Goal: Task Accomplishment & Management: Manage account settings

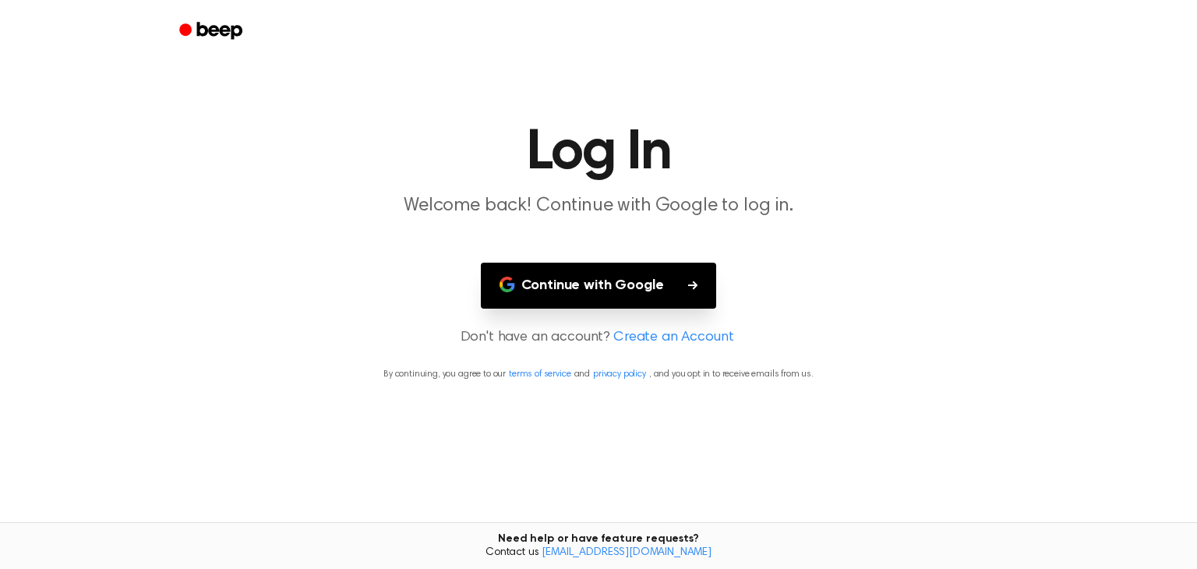
click at [595, 281] on button "Continue with Google" at bounding box center [599, 286] width 236 height 46
click at [597, 284] on button "Continue with Google" at bounding box center [599, 286] width 236 height 46
click at [693, 282] on icon "button" at bounding box center [692, 285] width 9 height 9
click at [617, 288] on button "Continue with Google" at bounding box center [599, 286] width 236 height 46
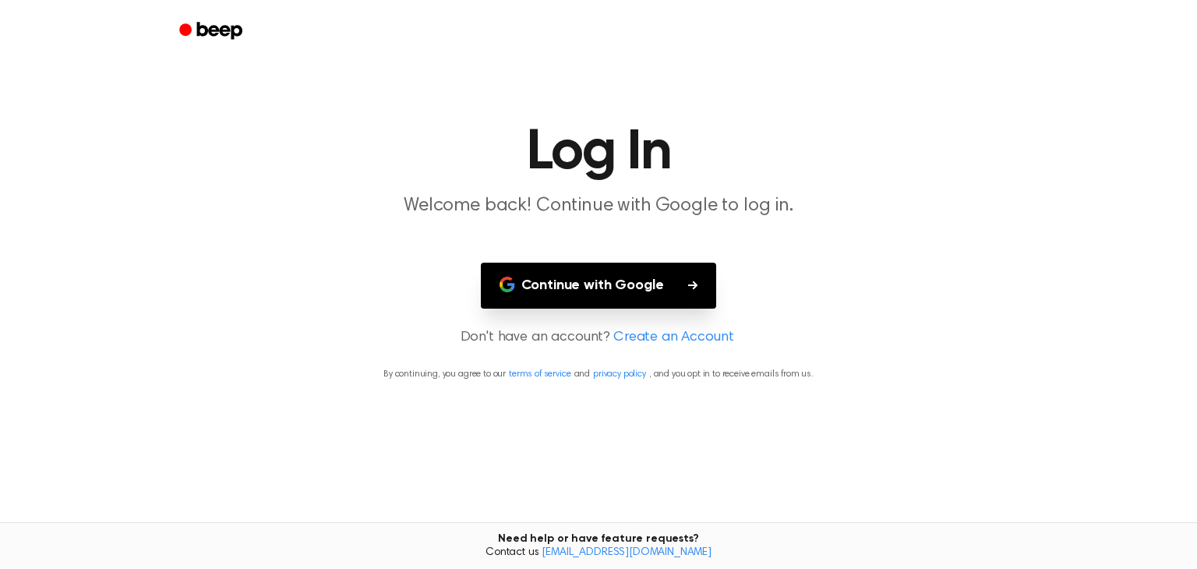
click at [621, 285] on button "Continue with Google" at bounding box center [599, 286] width 236 height 46
click at [635, 286] on button "Continue with Google" at bounding box center [599, 286] width 236 height 46
click at [916, 174] on h1 "Log In" at bounding box center [599, 153] width 798 height 56
click at [628, 281] on button "Continue with Google" at bounding box center [599, 286] width 236 height 46
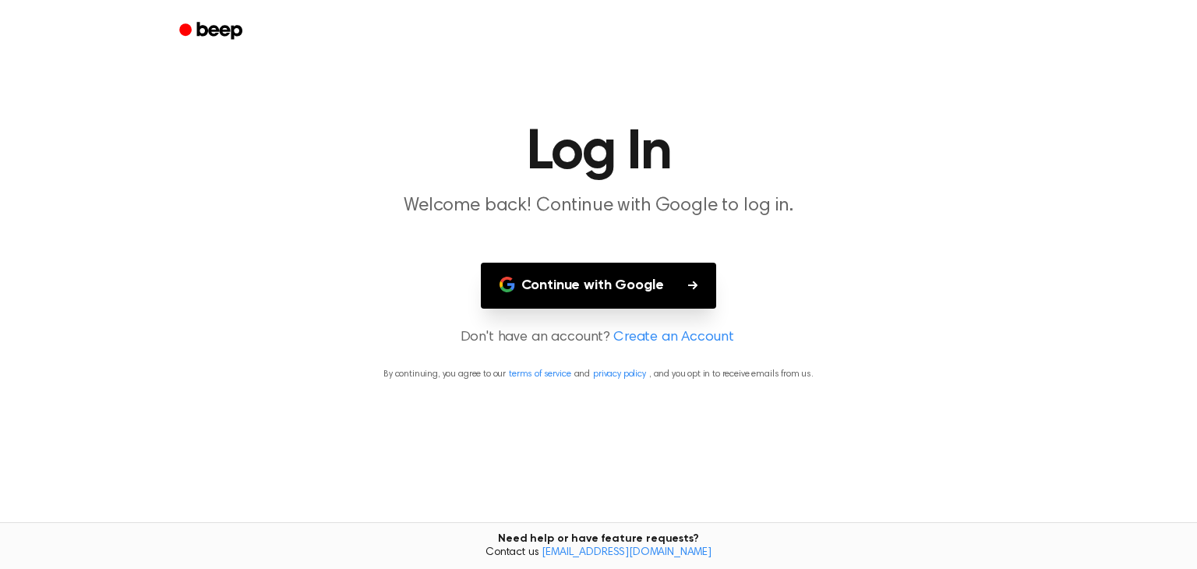
click at [628, 281] on button "Continue with Google" at bounding box center [599, 286] width 236 height 46
click at [600, 283] on button "Continue with Google" at bounding box center [599, 286] width 236 height 46
click at [633, 336] on link "Create an Account" at bounding box center [673, 337] width 120 height 21
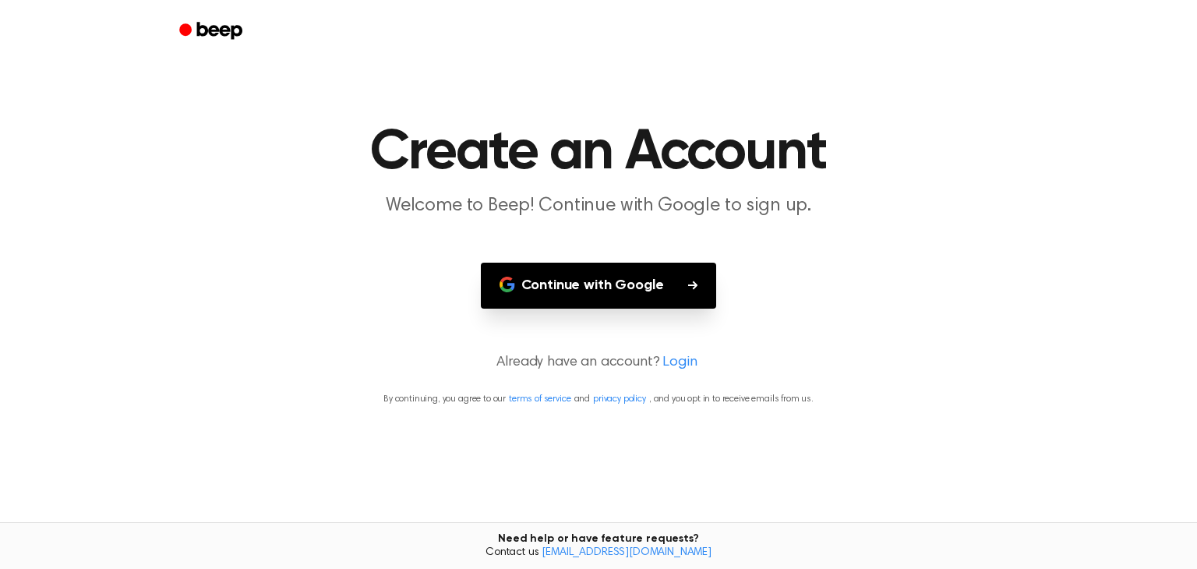
click at [602, 280] on button "Continue with Google" at bounding box center [599, 286] width 236 height 46
click at [679, 362] on link "Login" at bounding box center [680, 362] width 34 height 21
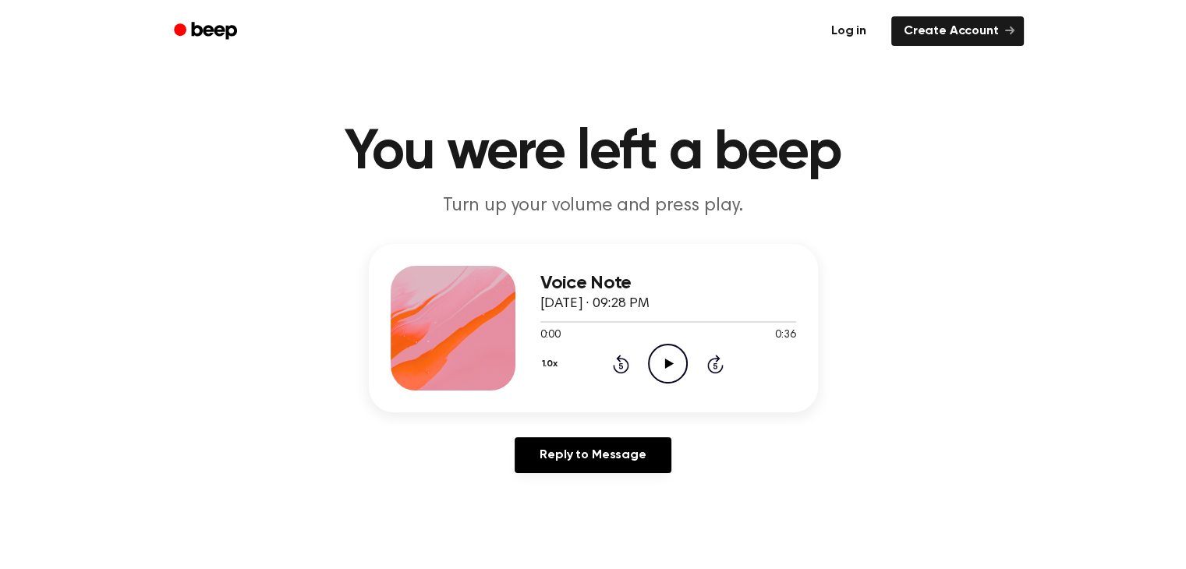
click at [861, 32] on link "Log in" at bounding box center [848, 31] width 66 height 36
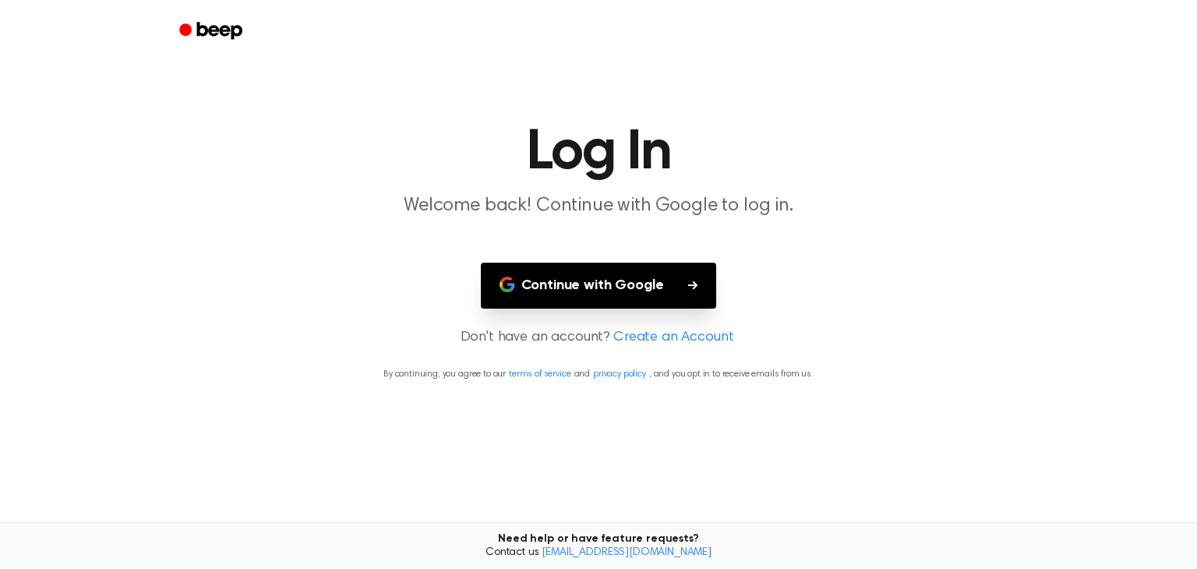
click at [631, 281] on button "Continue with Google" at bounding box center [599, 286] width 236 height 46
click at [630, 281] on button "Continue with Google" at bounding box center [599, 286] width 236 height 46
click at [624, 281] on button "Continue with Google" at bounding box center [599, 286] width 236 height 46
click at [627, 285] on button "Continue with Google" at bounding box center [599, 286] width 236 height 46
click at [529, 286] on button "Continue with Google" at bounding box center [599, 286] width 236 height 46
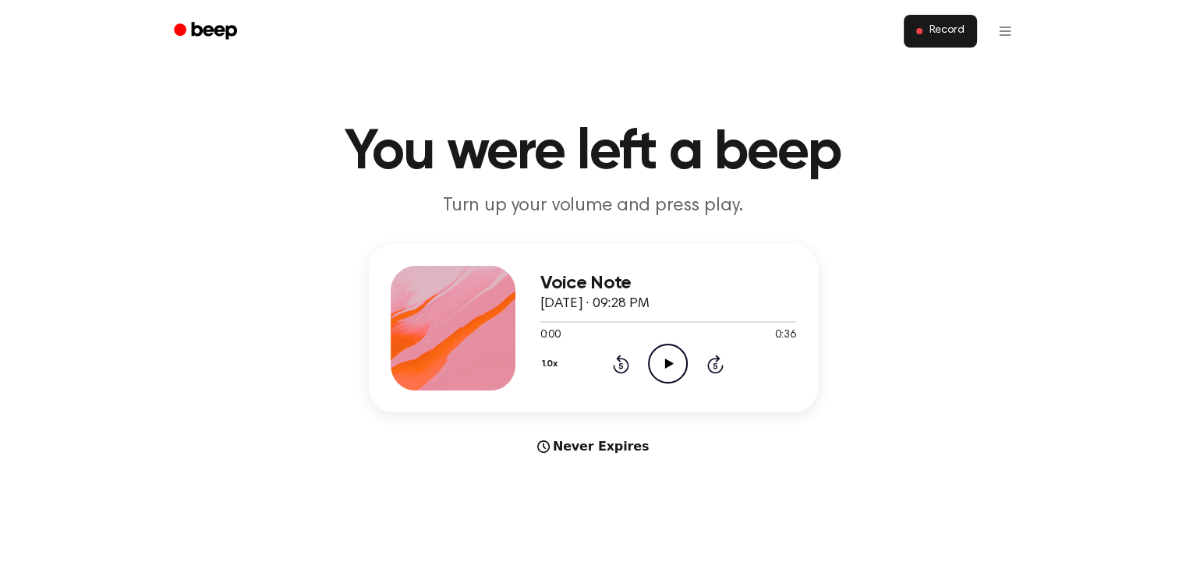
click at [943, 30] on span "Record" at bounding box center [945, 31] width 35 height 14
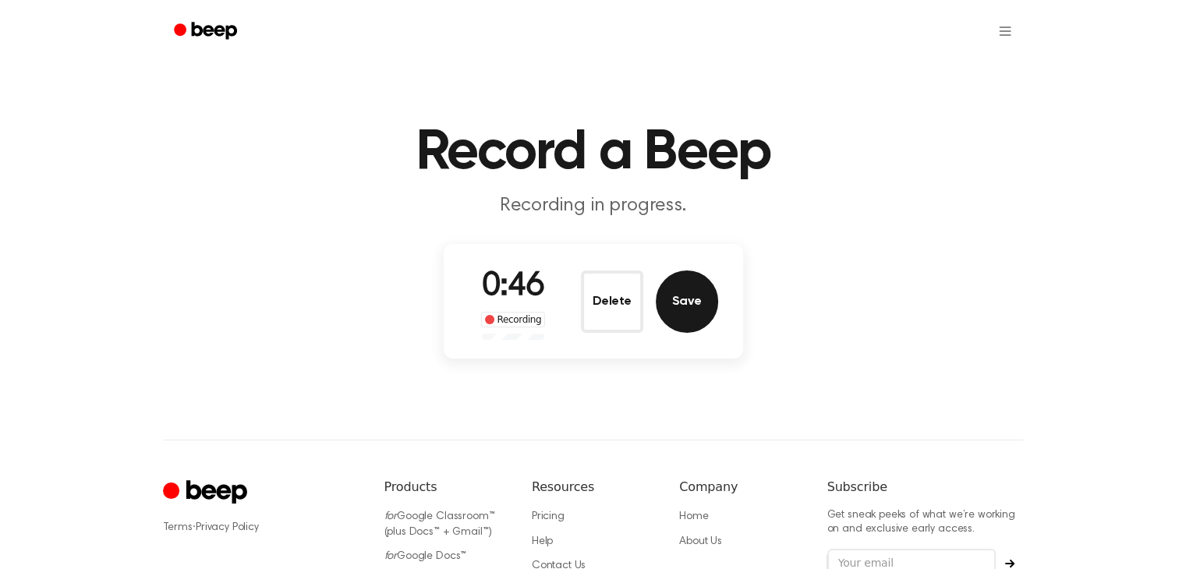
click at [691, 302] on button "Save" at bounding box center [687, 301] width 62 height 62
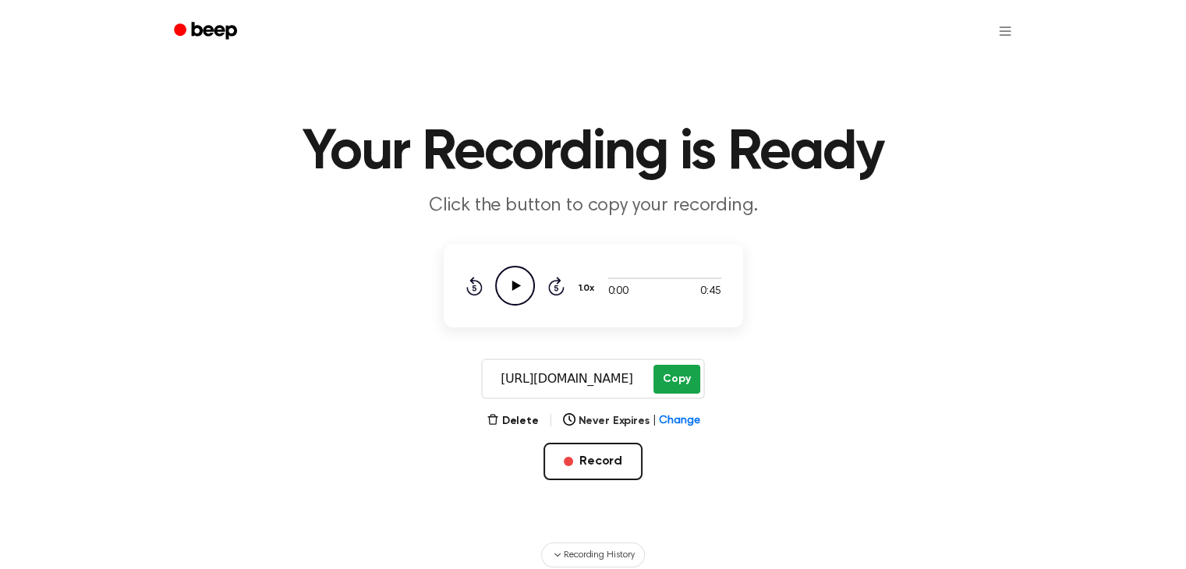
click at [674, 377] on button "Copy" at bounding box center [676, 379] width 46 height 29
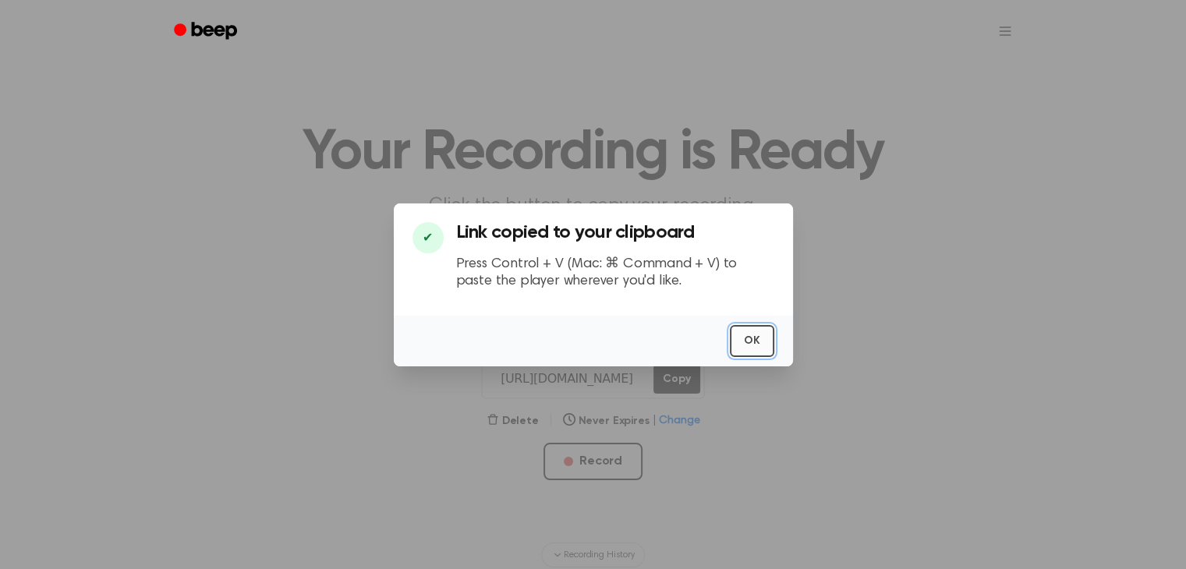
click at [753, 338] on button "OK" at bounding box center [752, 341] width 44 height 32
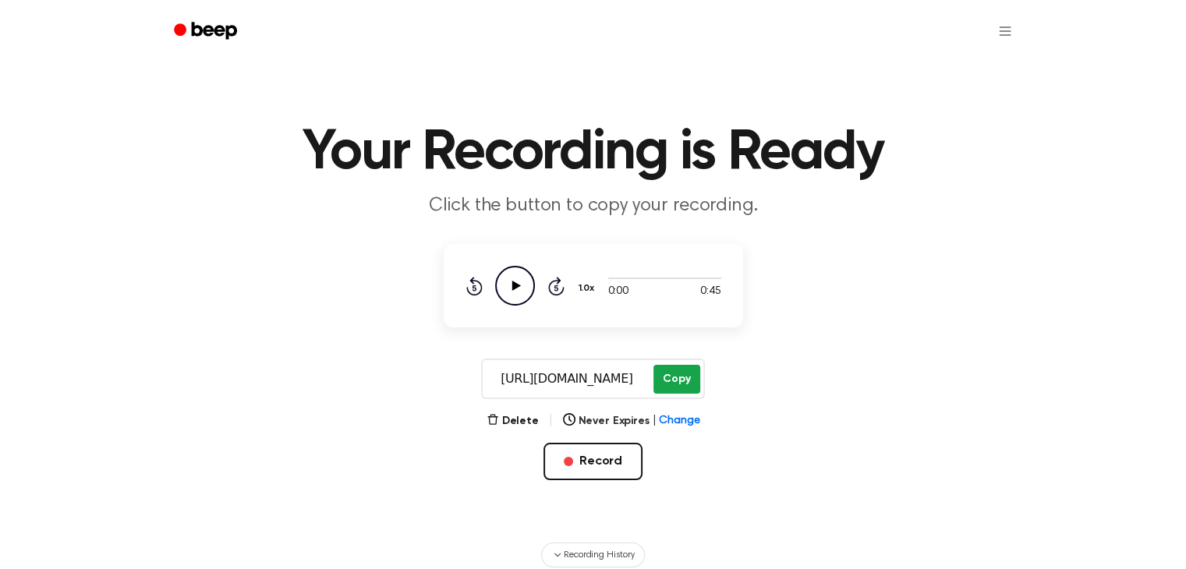
click at [675, 378] on button "Copy" at bounding box center [676, 379] width 46 height 29
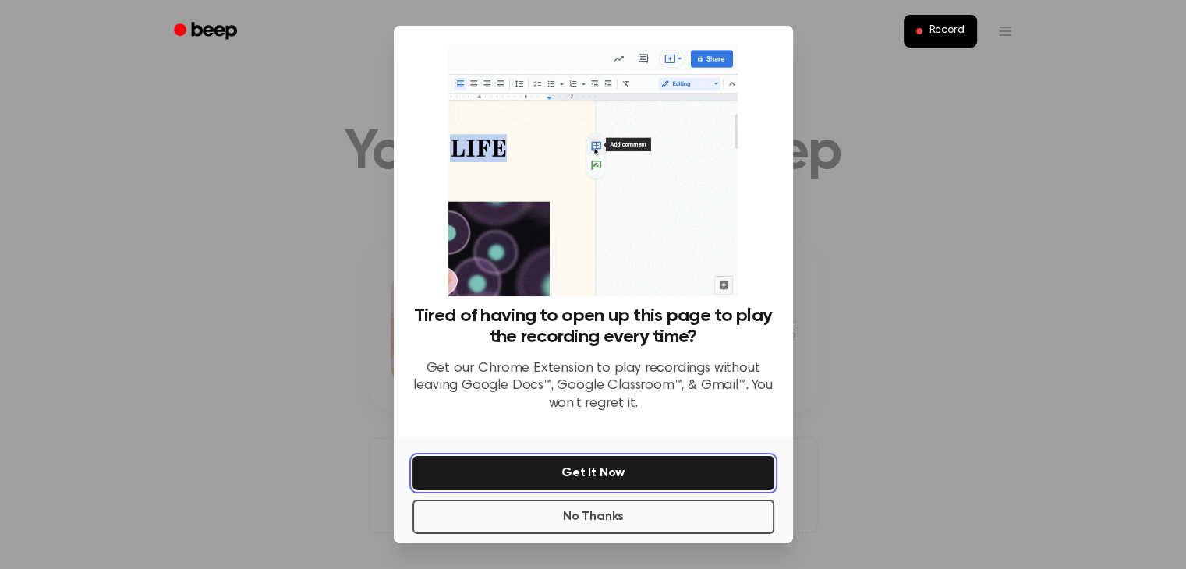
click at [596, 473] on button "Get It Now" at bounding box center [593, 473] width 362 height 34
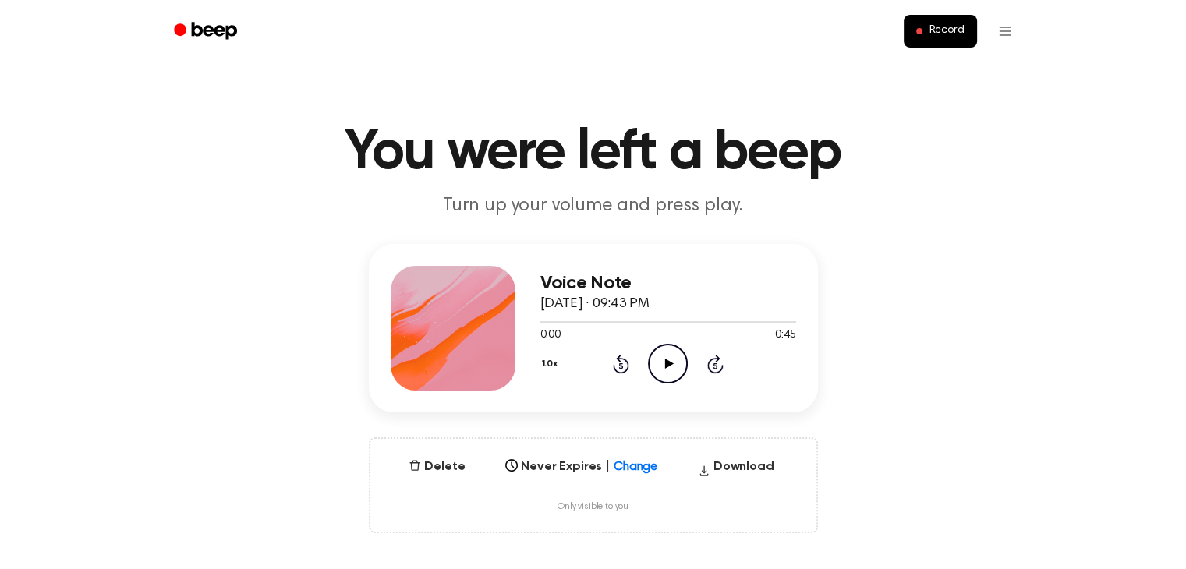
click at [667, 360] on icon at bounding box center [669, 364] width 9 height 10
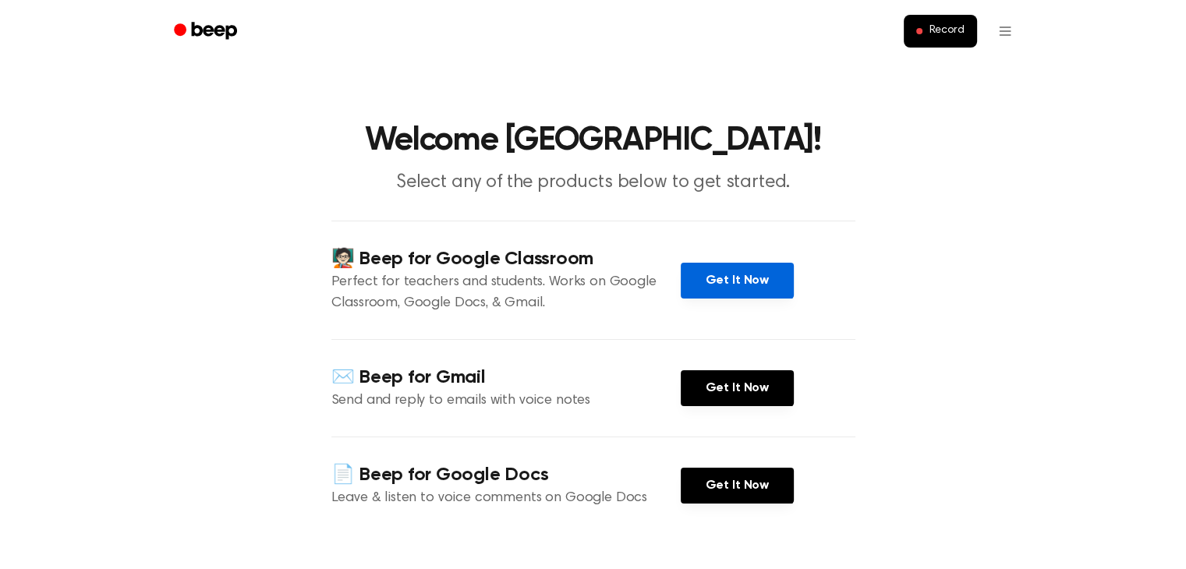
click at [731, 278] on link "Get It Now" at bounding box center [737, 281] width 113 height 36
click at [735, 276] on link "Get It Now" at bounding box center [737, 281] width 113 height 36
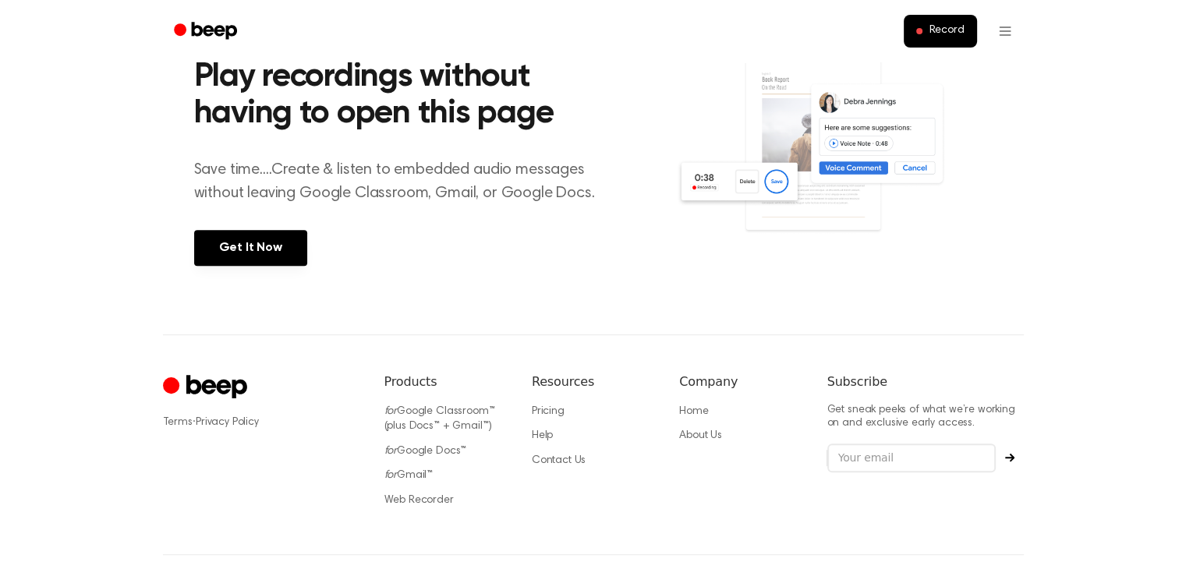
scroll to position [553, 0]
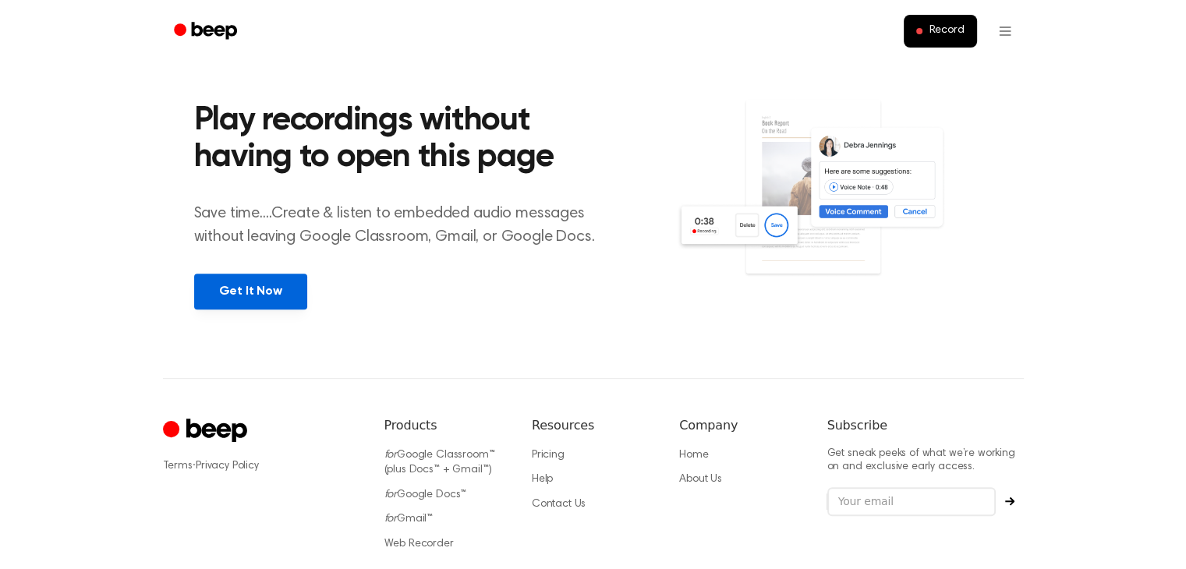
click at [257, 287] on link "Get It Now" at bounding box center [250, 292] width 113 height 36
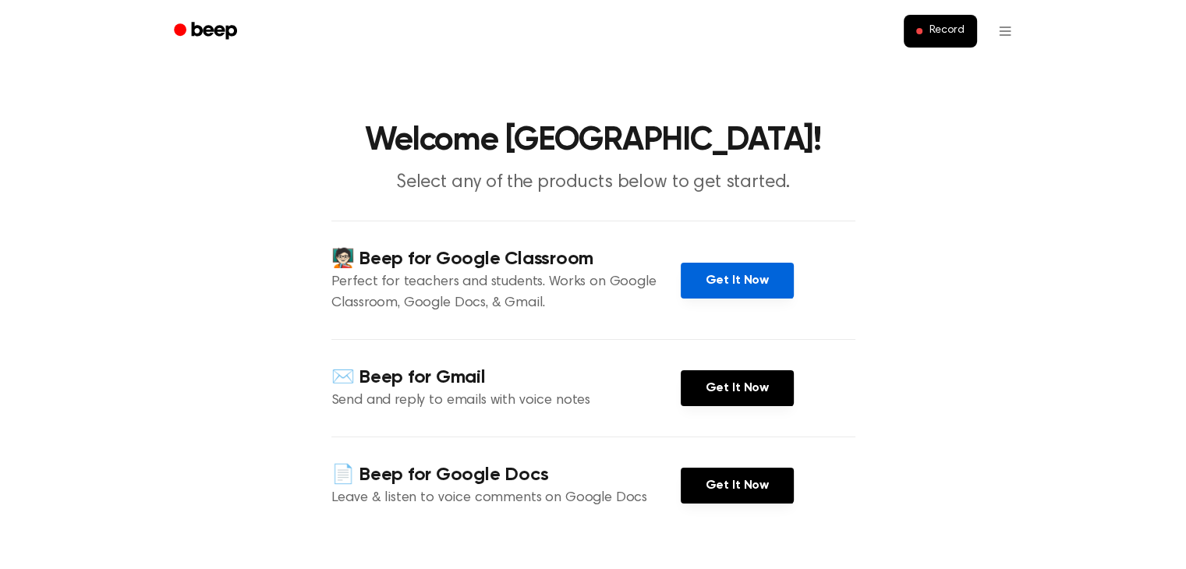
click at [725, 278] on link "Get It Now" at bounding box center [737, 281] width 113 height 36
click at [215, 30] on icon "Beep" at bounding box center [213, 30] width 45 height 17
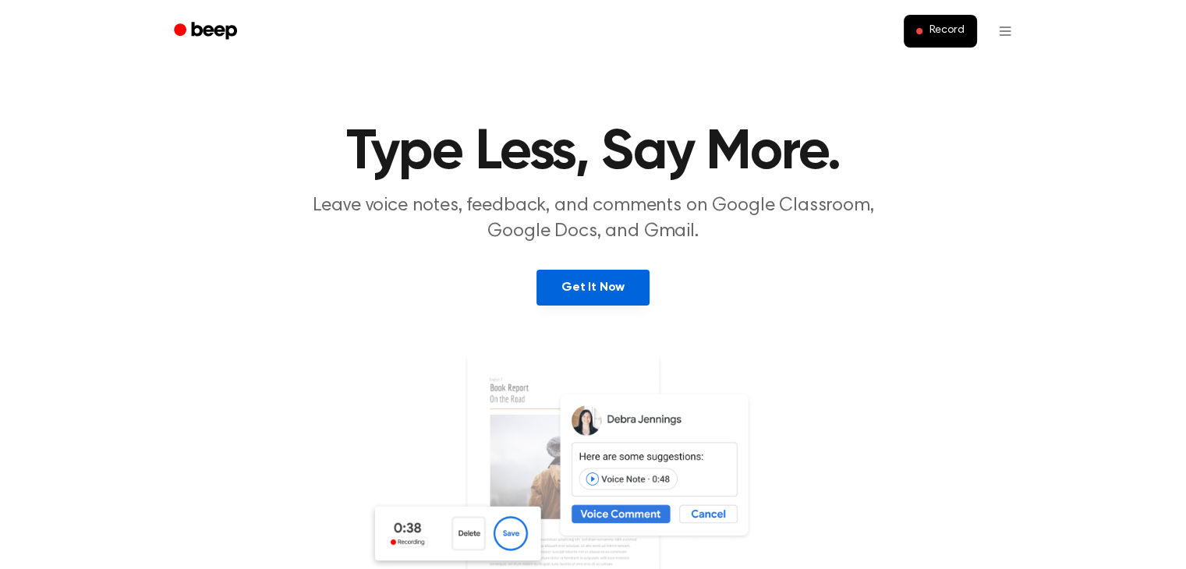
click at [576, 284] on link "Get It Now" at bounding box center [592, 288] width 113 height 36
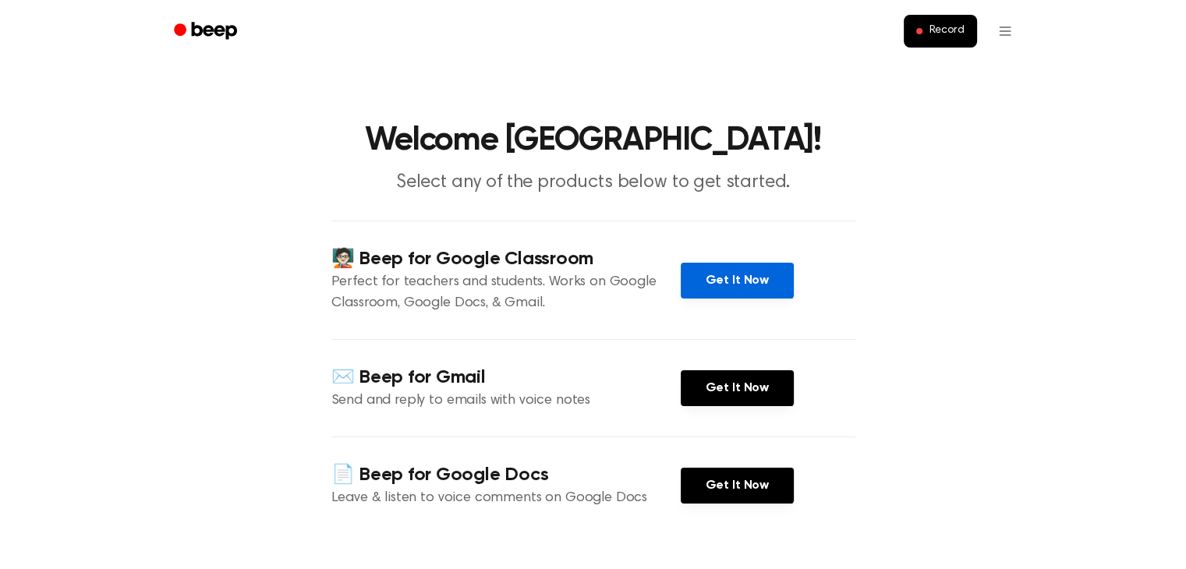
click at [723, 280] on link "Get It Now" at bounding box center [737, 281] width 113 height 36
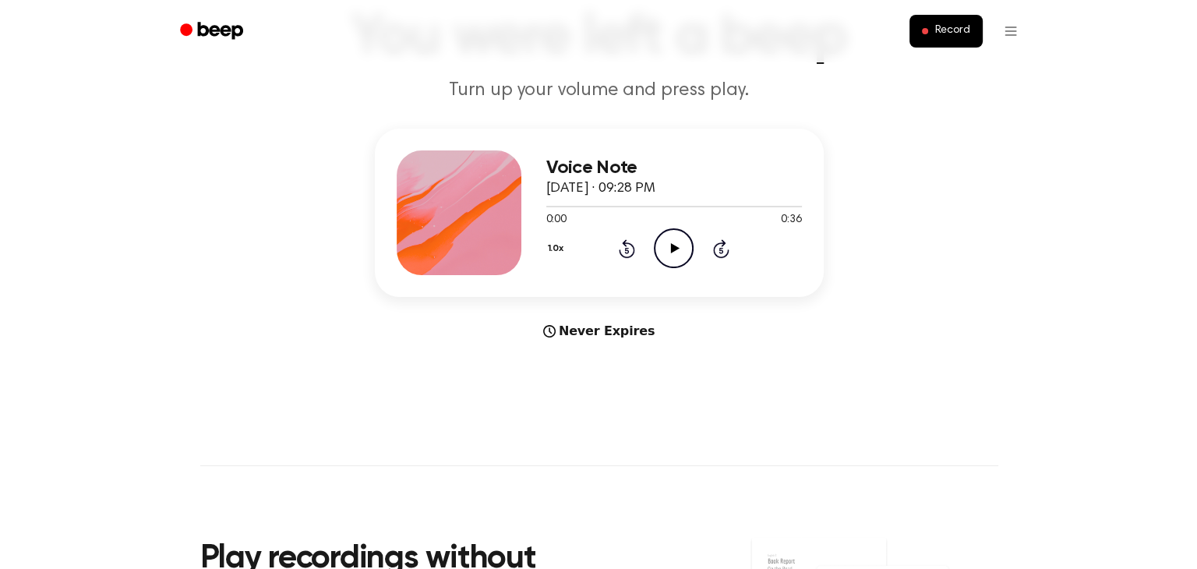
scroll to position [115, 0]
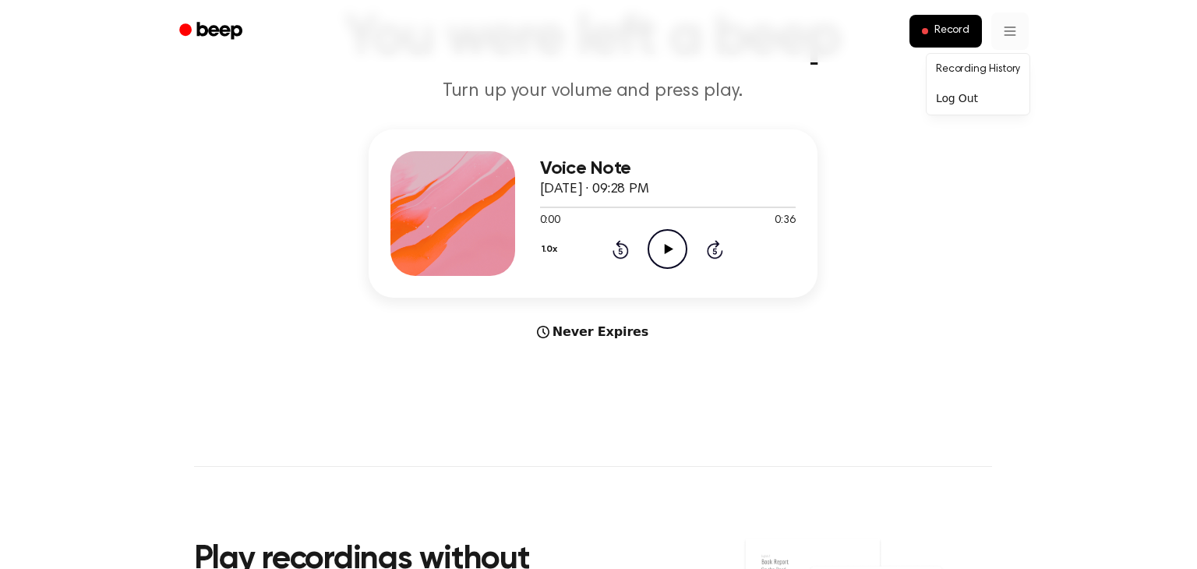
click at [1001, 34] on html "Record You were left a beep Turn up your volume and press play. Voice Note [DAT…" at bounding box center [598, 498] width 1197 height 1227
click at [988, 70] on link "Recording History" at bounding box center [978, 70] width 97 height 26
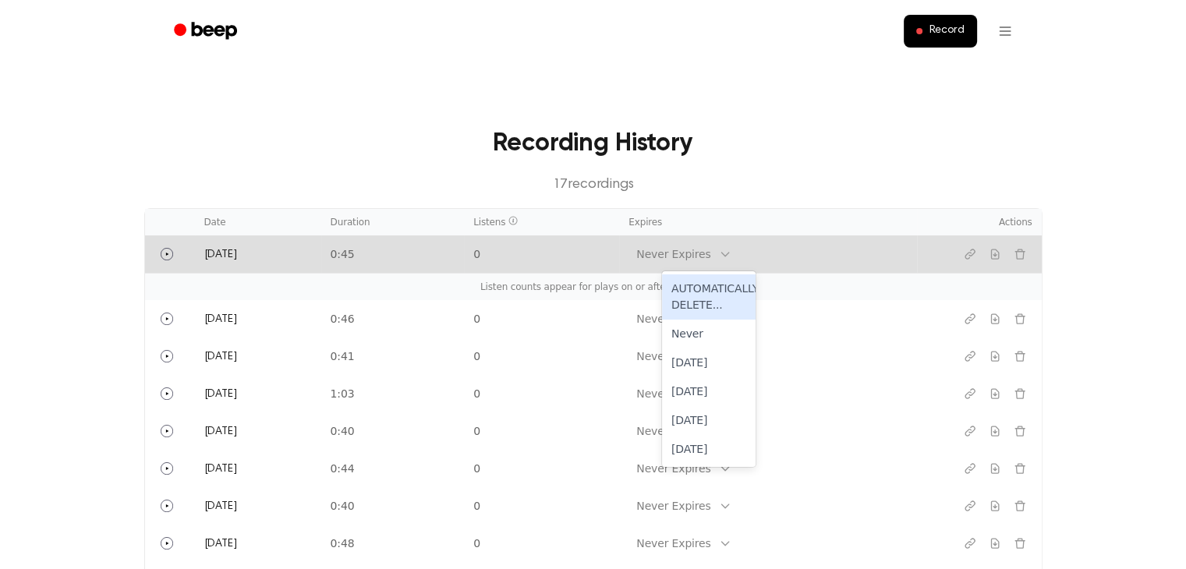
click at [688, 246] on div "Never Expires" at bounding box center [673, 254] width 74 height 16
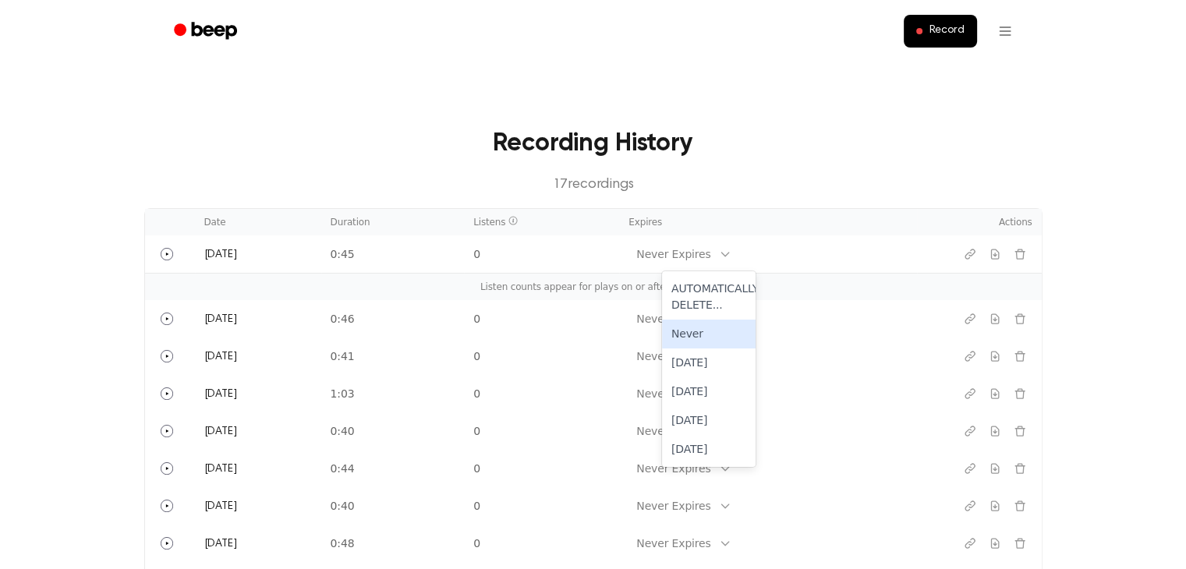
click at [793, 165] on div "Recording History 17 recording s" at bounding box center [593, 160] width 898 height 71
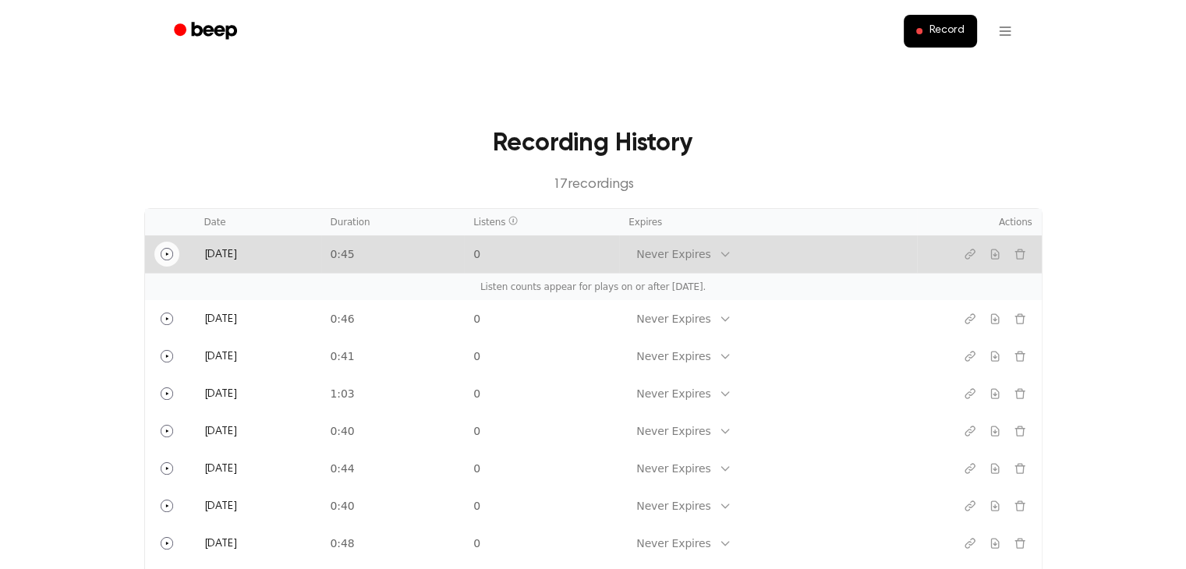
click at [165, 249] on icon "Play" at bounding box center [167, 254] width 12 height 12
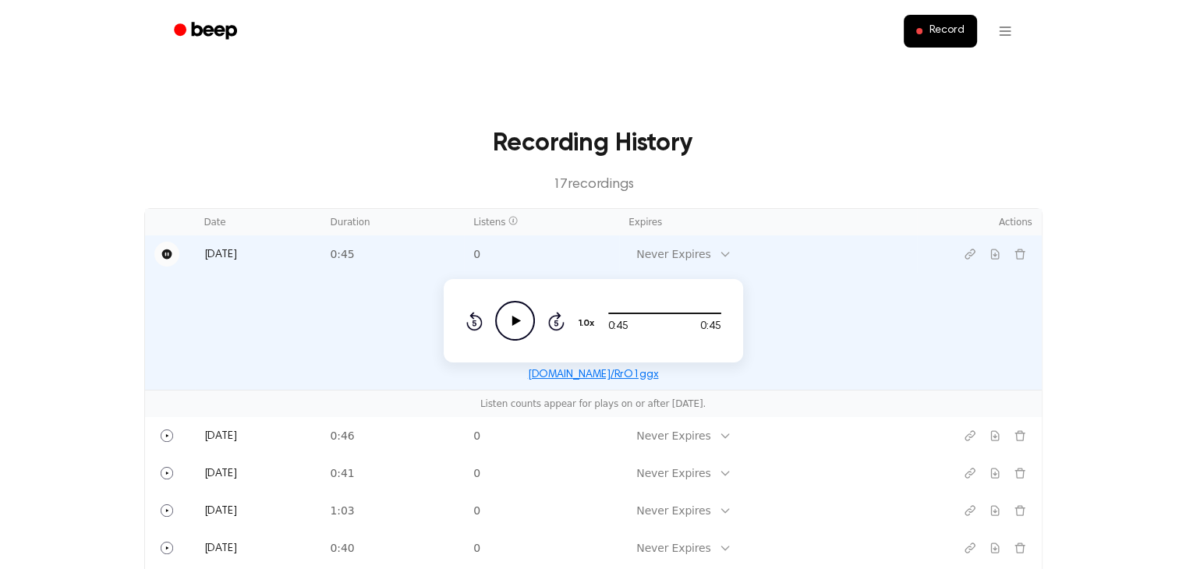
click at [411, 119] on main "Recording History 17 recording s Date Duration Listens Expires Actions [DATE] 0…" at bounding box center [593, 558] width 1186 height 1116
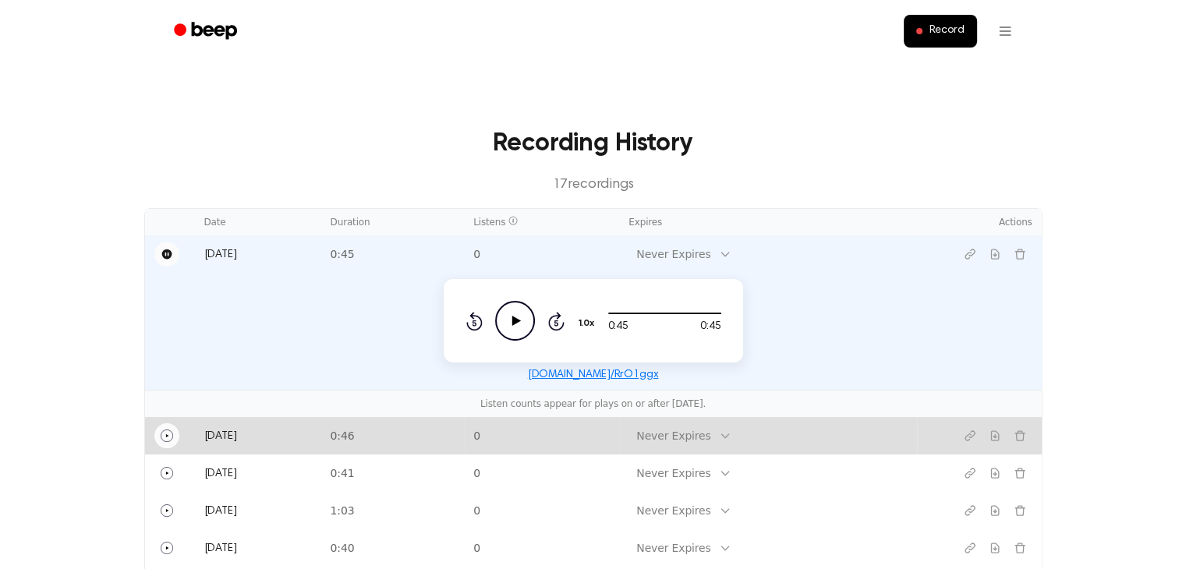
click at [165, 434] on icon "Play" at bounding box center [166, 435] width 3 height 3
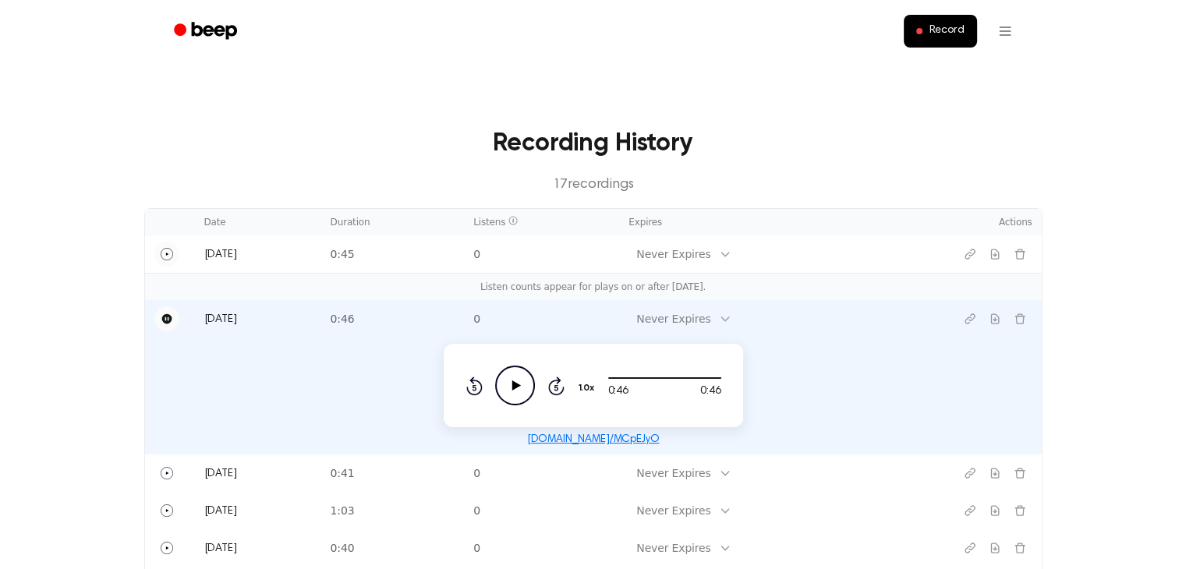
click at [279, 143] on h3 "Recording History" at bounding box center [593, 143] width 848 height 37
click at [133, 172] on main "Recording History 17 recording s Date Duration Listens Expires Actions [DATE] 0…" at bounding box center [593, 558] width 1186 height 1116
